Goal: Task Accomplishment & Management: Complete application form

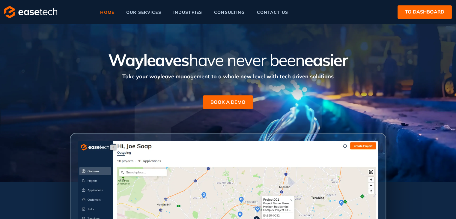
click at [419, 16] on span "to dashboard" at bounding box center [424, 12] width 39 height 8
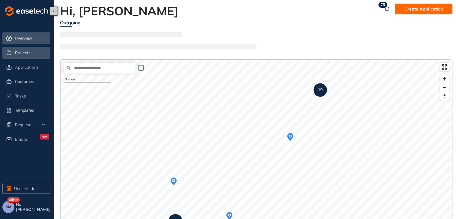
click at [20, 52] on span "Projects" at bounding box center [23, 52] width 16 height 5
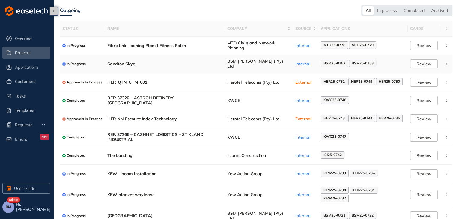
scroll to position [42, 0]
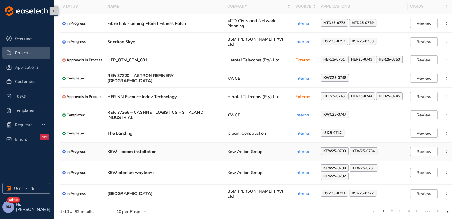
click at [336, 152] on span "KEW25-0733" at bounding box center [335, 151] width 23 height 4
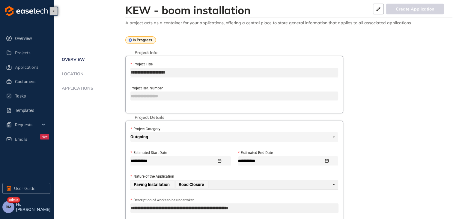
click at [70, 89] on span "Applications" at bounding box center [76, 88] width 33 height 5
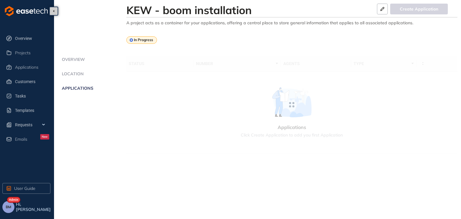
click at [78, 91] on li "Applications" at bounding box center [93, 92] width 66 height 12
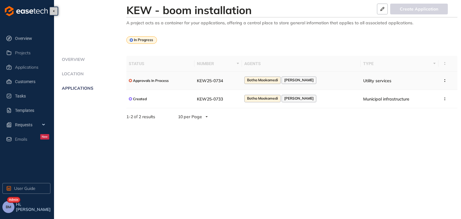
click at [242, 79] on td "KEW25-0734" at bounding box center [217, 81] width 47 height 18
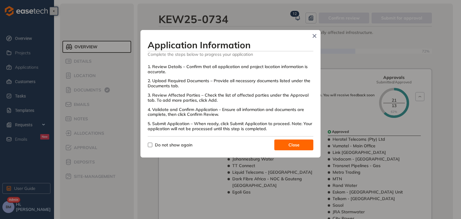
click at [286, 140] on button "Close" at bounding box center [293, 145] width 39 height 11
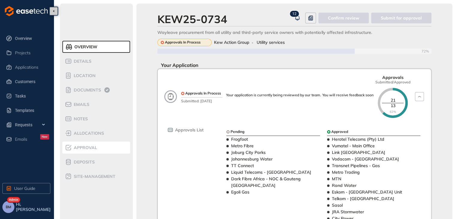
click at [83, 148] on span "Approval" at bounding box center [84, 147] width 25 height 5
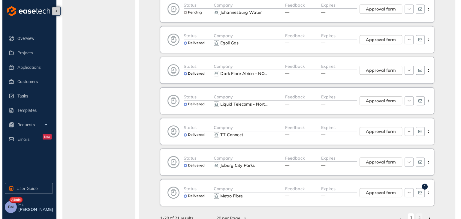
scroll to position [480, 0]
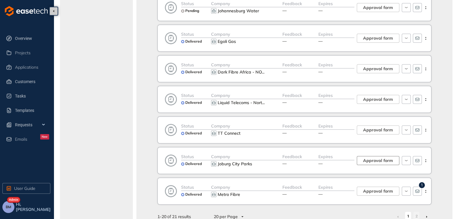
click at [365, 157] on span "Approval form" at bounding box center [378, 160] width 30 height 7
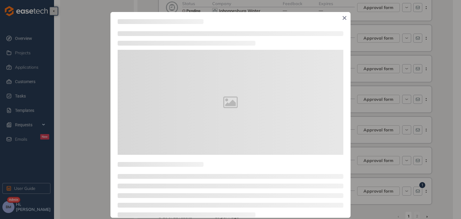
type textarea "**********"
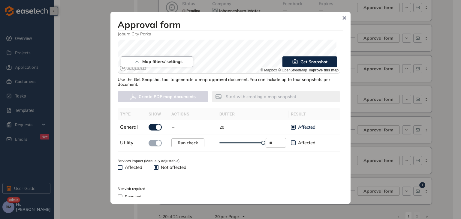
scroll to position [180, 0]
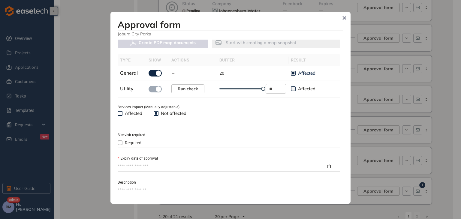
click at [134, 164] on input "Expiry date of approval" at bounding box center [222, 166] width 208 height 7
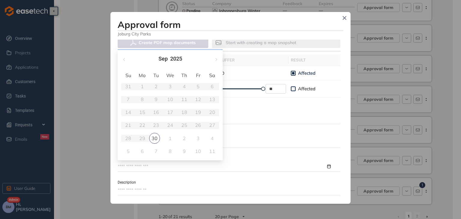
type input "**********"
click at [215, 59] on span "button" at bounding box center [215, 59] width 3 height 3
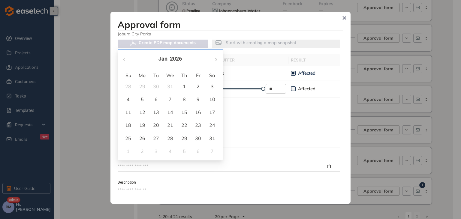
click at [215, 59] on span "button" at bounding box center [215, 59] width 3 height 3
type input "**********"
click at [211, 127] on div "28" at bounding box center [212, 125] width 7 height 7
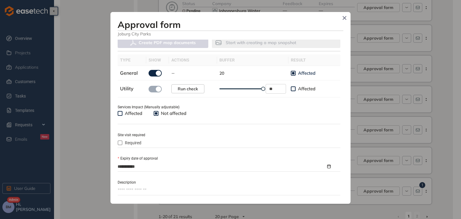
scroll to position [276, 0]
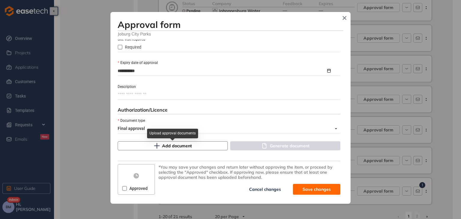
click at [170, 145] on span "Add document" at bounding box center [177, 146] width 30 height 7
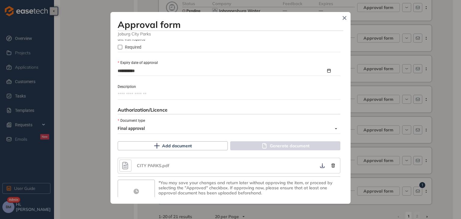
scroll to position [291, 0]
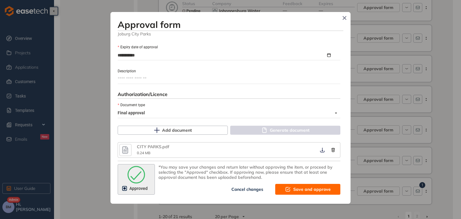
click at [298, 189] on span "Save and approve" at bounding box center [312, 189] width 38 height 7
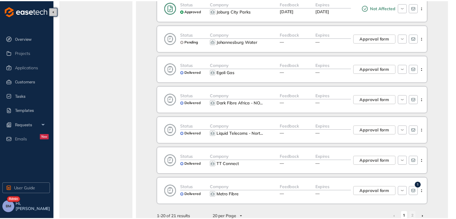
scroll to position [367, 0]
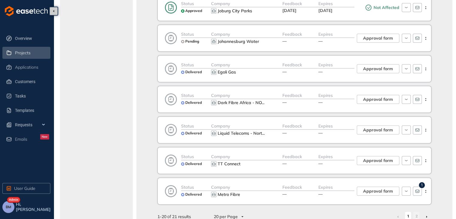
click at [30, 54] on span "Projects" at bounding box center [23, 52] width 16 height 5
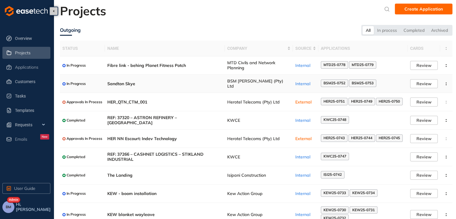
click at [271, 87] on td "BSM [PERSON_NAME] (Pty) Ltd" at bounding box center [259, 84] width 68 height 18
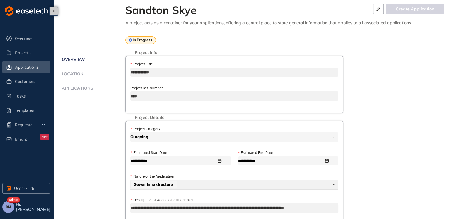
click at [28, 67] on span "Applications" at bounding box center [26, 67] width 23 height 5
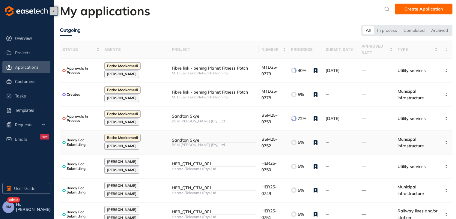
click at [191, 138] on div "Sandton Skye" at bounding box center [214, 140] width 85 height 5
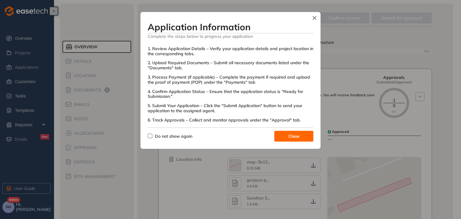
click at [300, 132] on button "Close" at bounding box center [293, 136] width 39 height 11
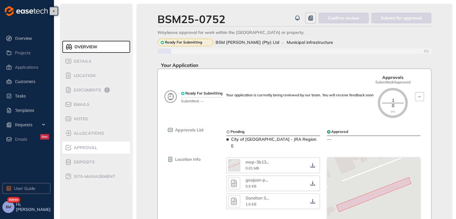
click at [95, 143] on li "Approval" at bounding box center [96, 148] width 68 height 12
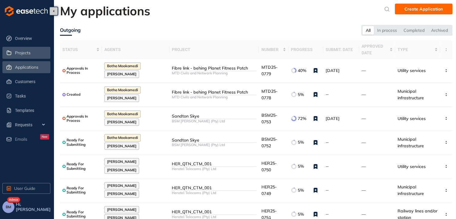
click at [22, 52] on span "Projects" at bounding box center [23, 52] width 16 height 5
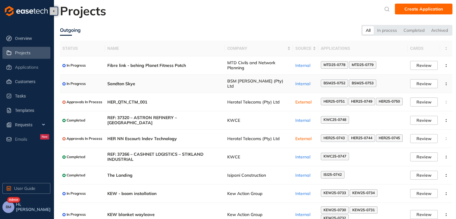
click at [251, 85] on span "BSM [PERSON_NAME] (Pty) Ltd" at bounding box center [258, 84] width 63 height 10
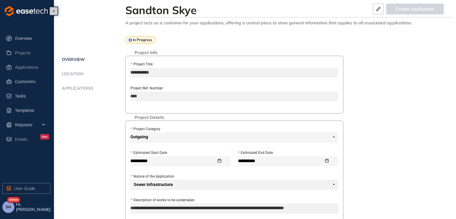
click at [71, 90] on span "Applications" at bounding box center [76, 88] width 33 height 5
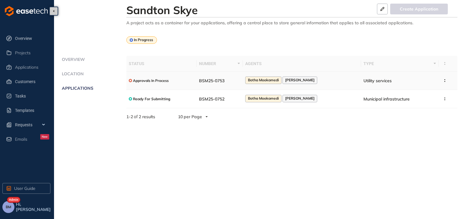
click at [194, 83] on div "Approvals In Process" at bounding box center [161, 81] width 65 height 8
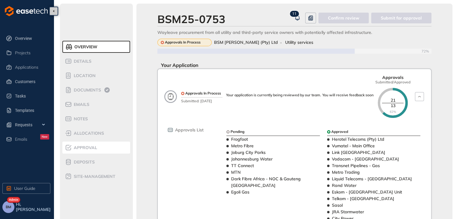
click at [81, 149] on span "Approval" at bounding box center [84, 147] width 25 height 5
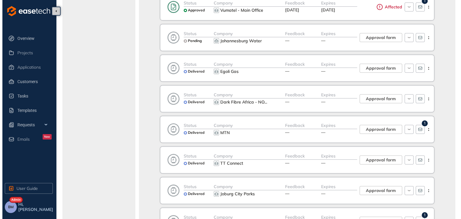
scroll to position [510, 0]
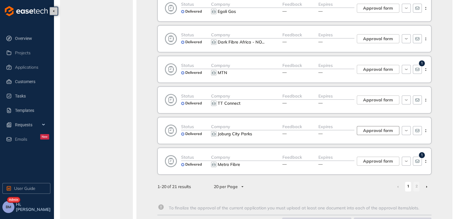
click at [380, 128] on span "Approval form" at bounding box center [378, 130] width 30 height 7
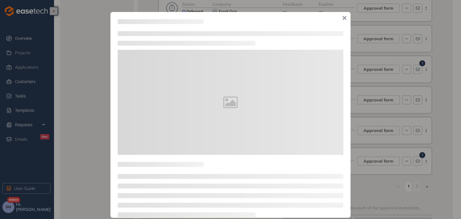
type textarea "**********"
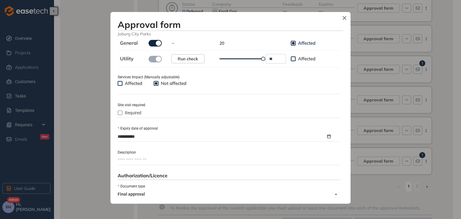
scroll to position [276, 0]
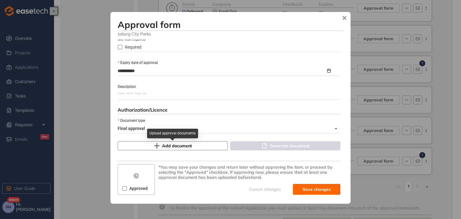
click at [170, 146] on span "Add document" at bounding box center [177, 146] width 30 height 7
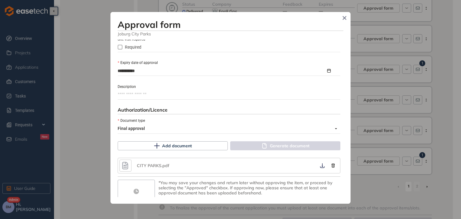
scroll to position [291, 0]
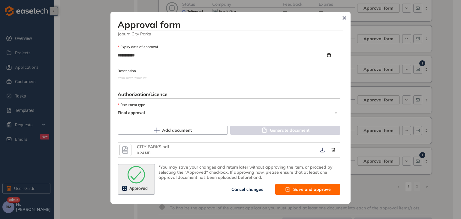
click at [312, 192] on span "Save and approve" at bounding box center [312, 189] width 38 height 7
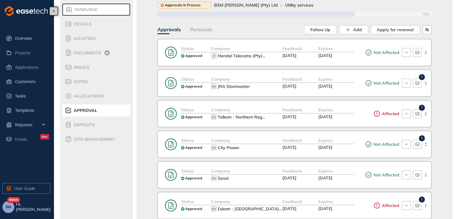
scroll to position [0, 0]
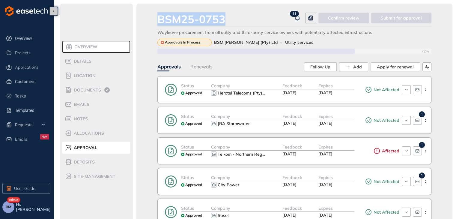
drag, startPoint x: 229, startPoint y: 17, endPoint x: 156, endPoint y: 20, distance: 73.5
copy div "BSM25-0753"
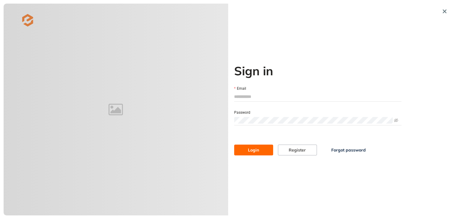
type input "**********"
